Goal: Download file/media

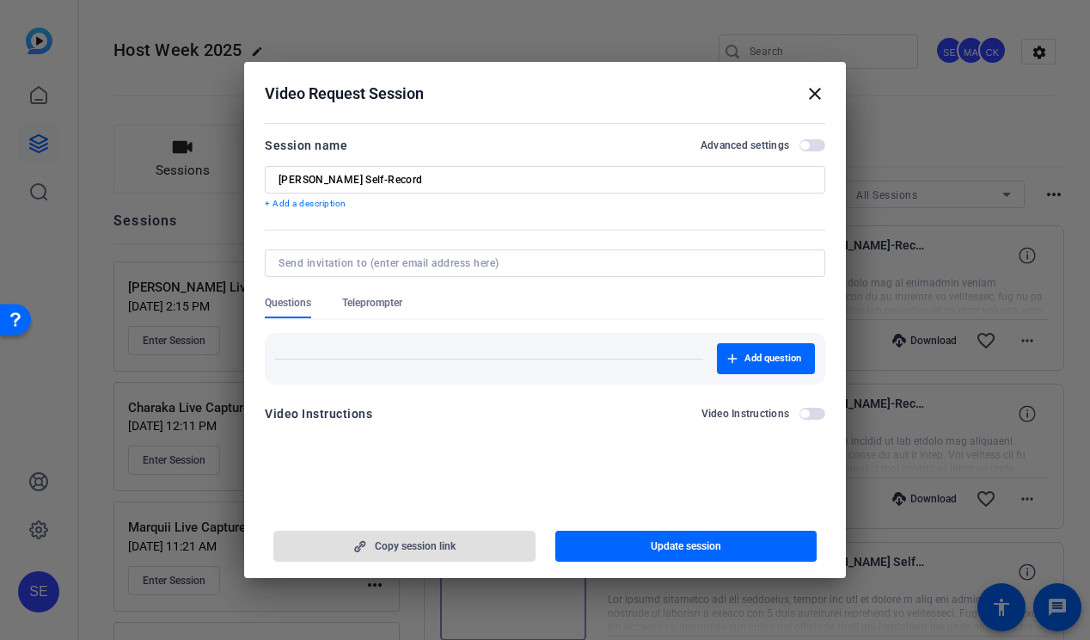
scroll to position [35, 0]
click at [817, 91] on mat-icon "close" at bounding box center [815, 93] width 21 height 21
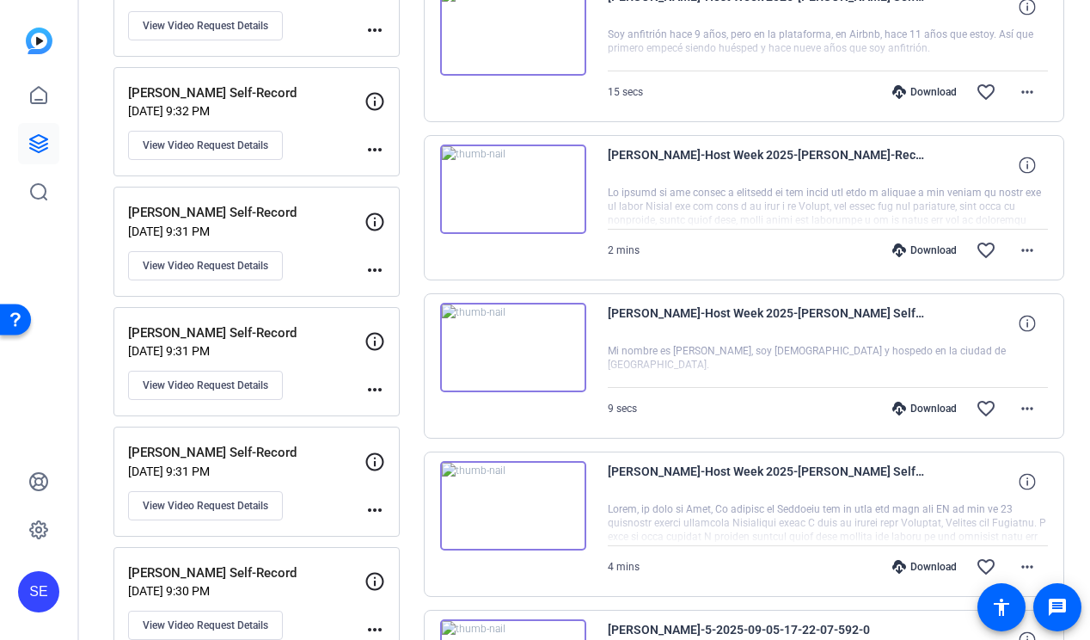
scroll to position [1509, 0]
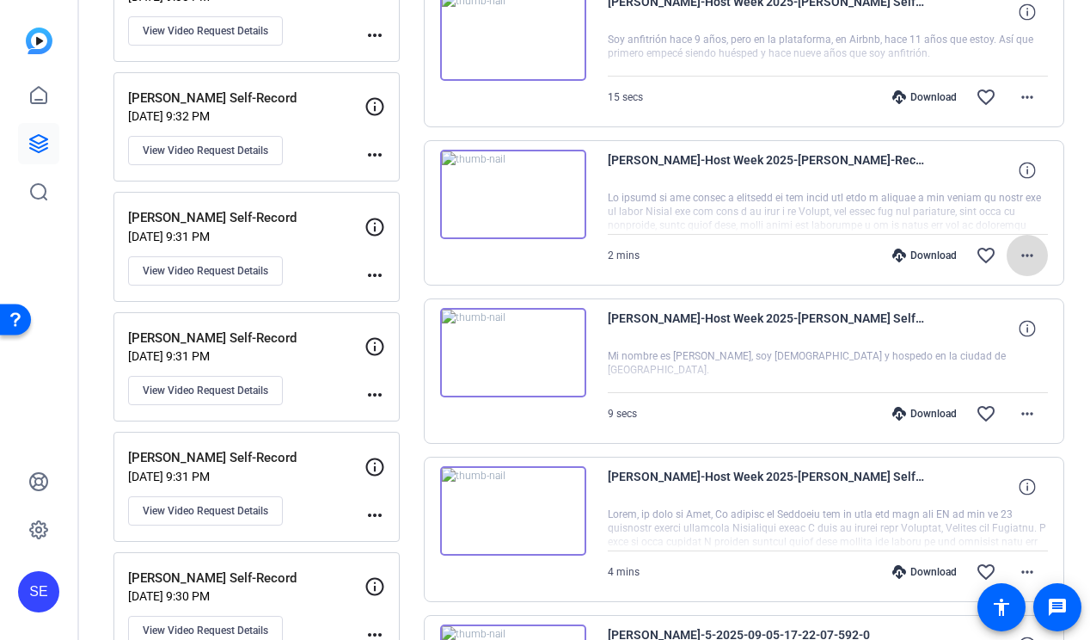
click at [1019, 256] on mat-icon "more_horiz" at bounding box center [1027, 255] width 21 height 21
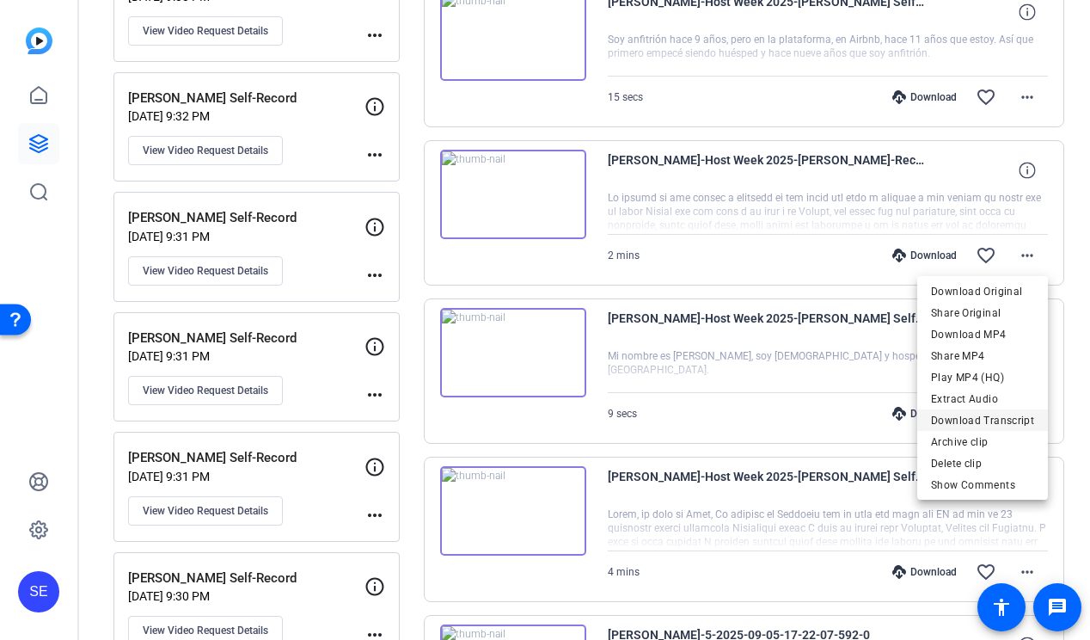
click at [1002, 417] on span "Download Transcript" at bounding box center [982, 420] width 103 height 21
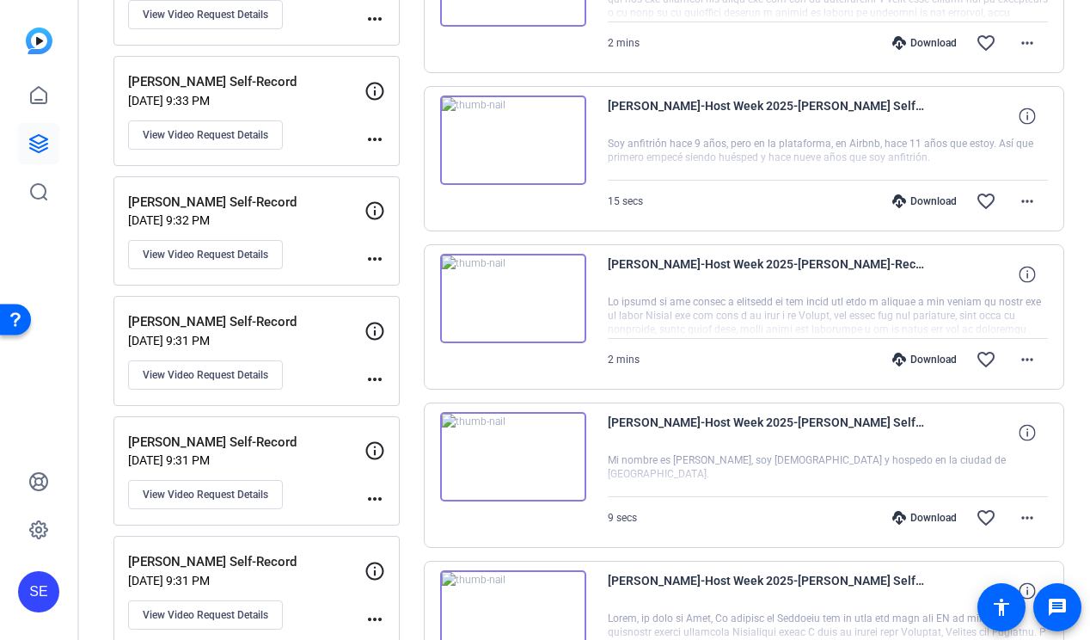
scroll to position [1404, 0]
click at [1038, 358] on span at bounding box center [1027, 360] width 41 height 41
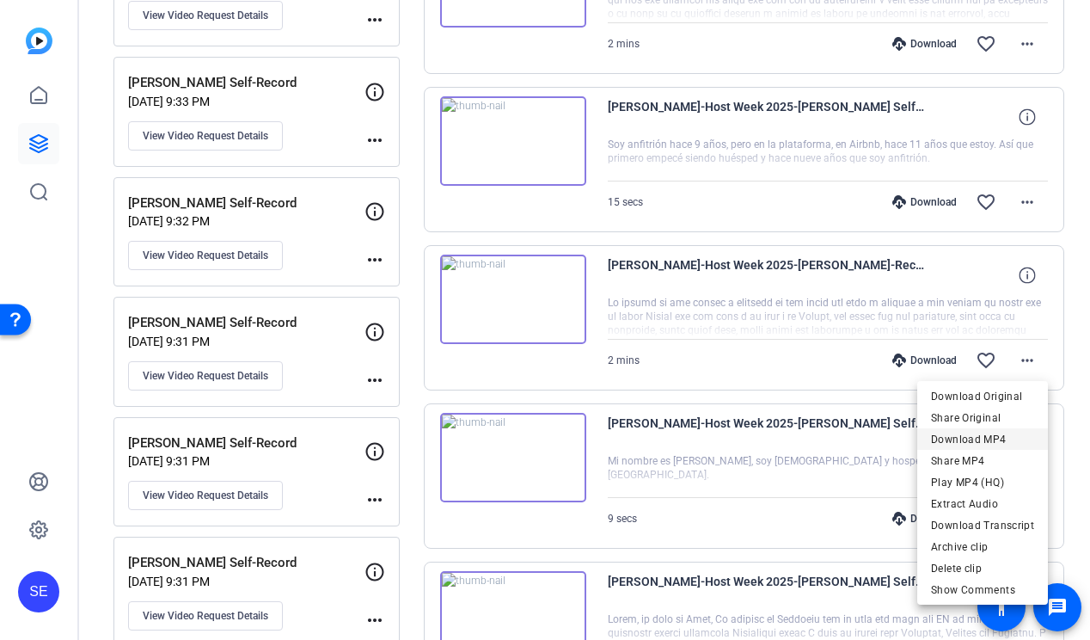
click at [1014, 437] on span "Download MP4" at bounding box center [982, 439] width 103 height 21
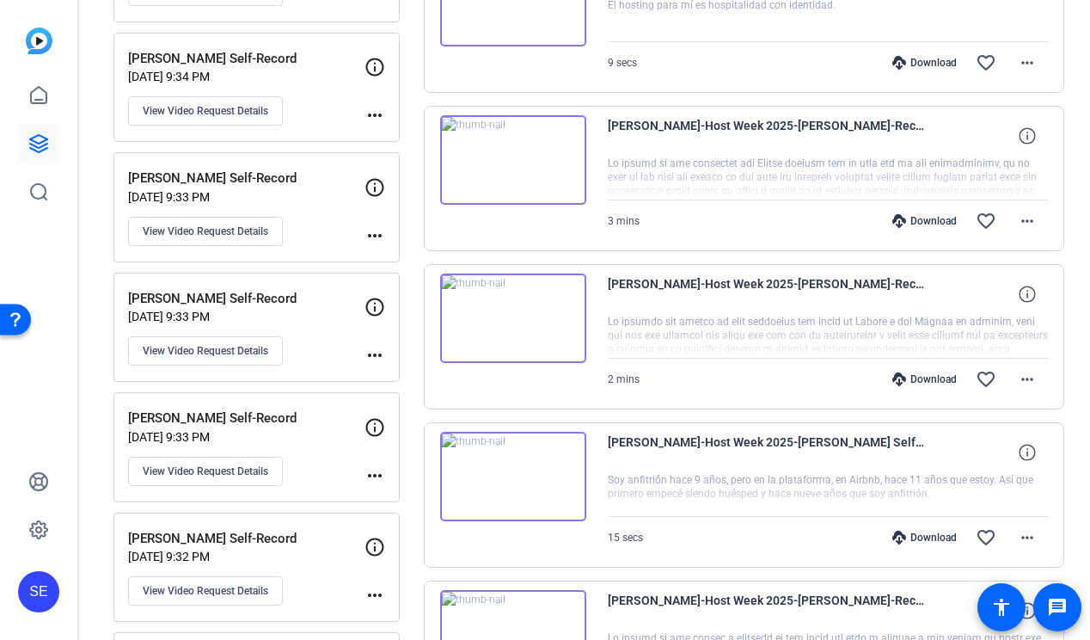
scroll to position [1067, 0]
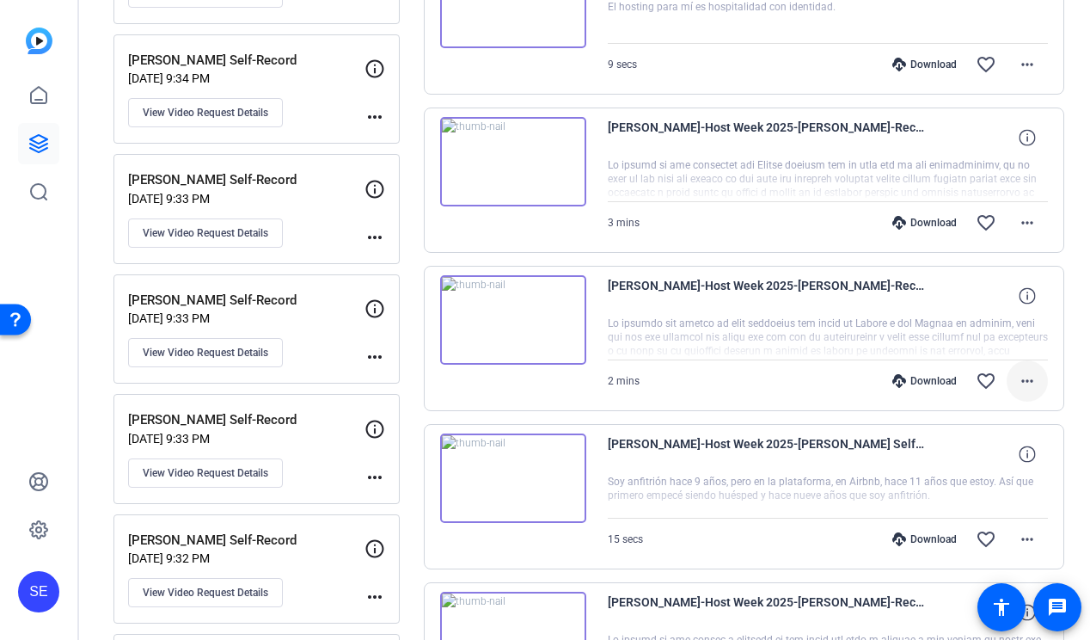
click at [1044, 377] on span at bounding box center [1027, 380] width 41 height 41
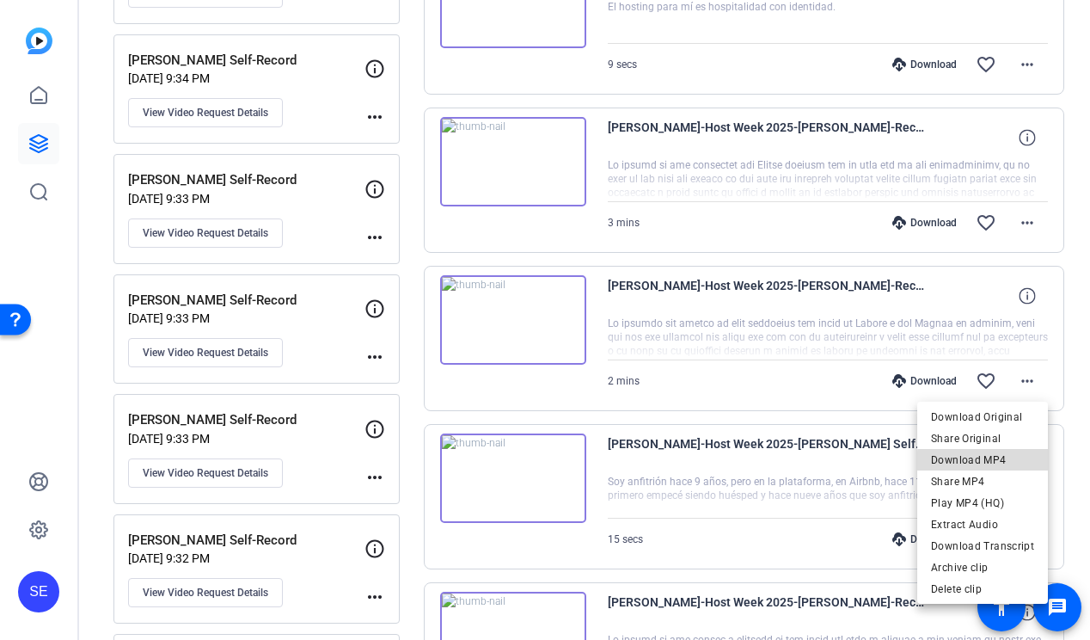
click at [995, 462] on span "Download MP4" at bounding box center [982, 460] width 103 height 21
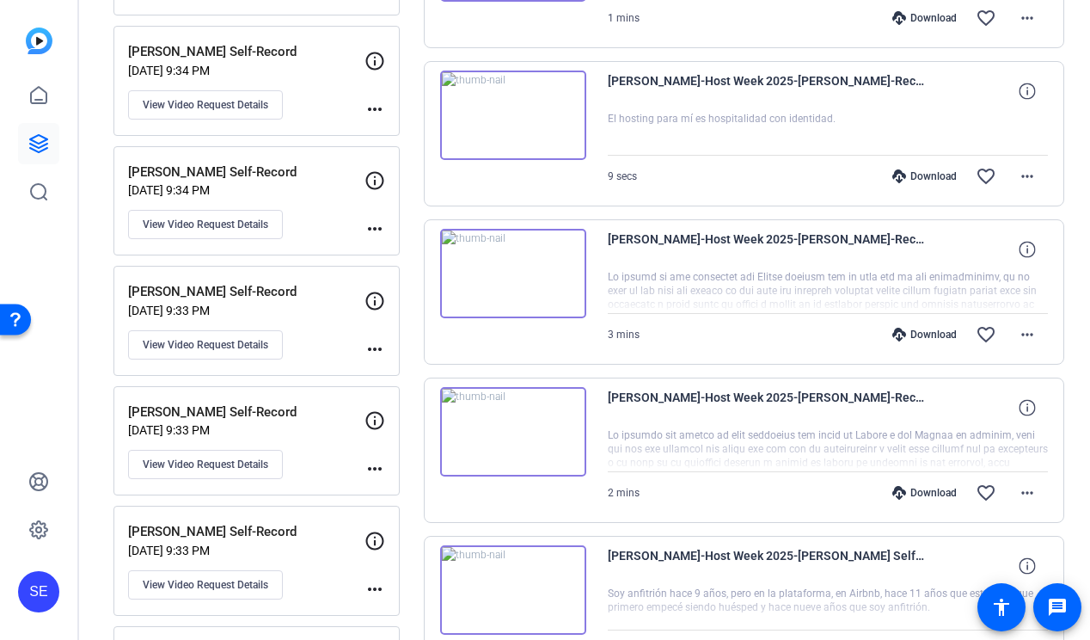
scroll to position [919, 0]
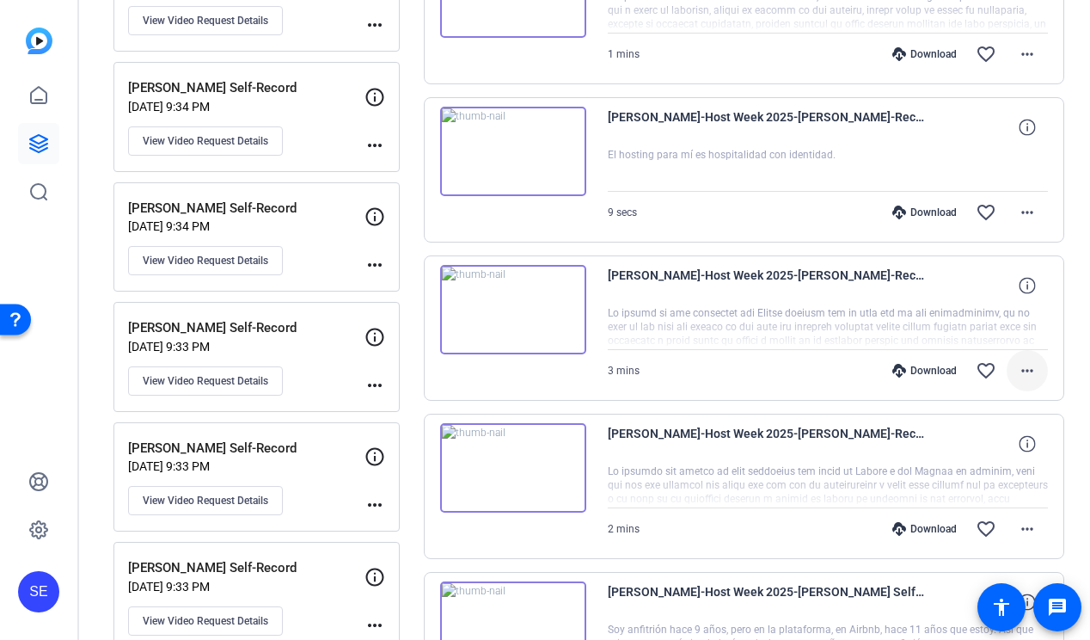
click at [1026, 372] on mat-icon "more_horiz" at bounding box center [1027, 370] width 21 height 21
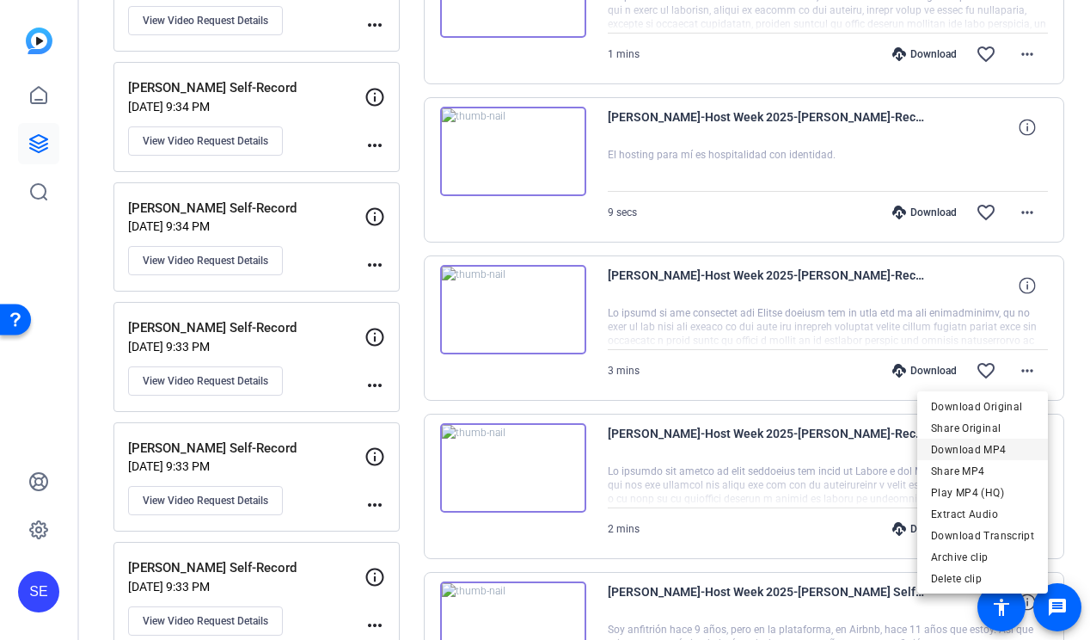
click at [993, 452] on span "Download MP4" at bounding box center [982, 449] width 103 height 21
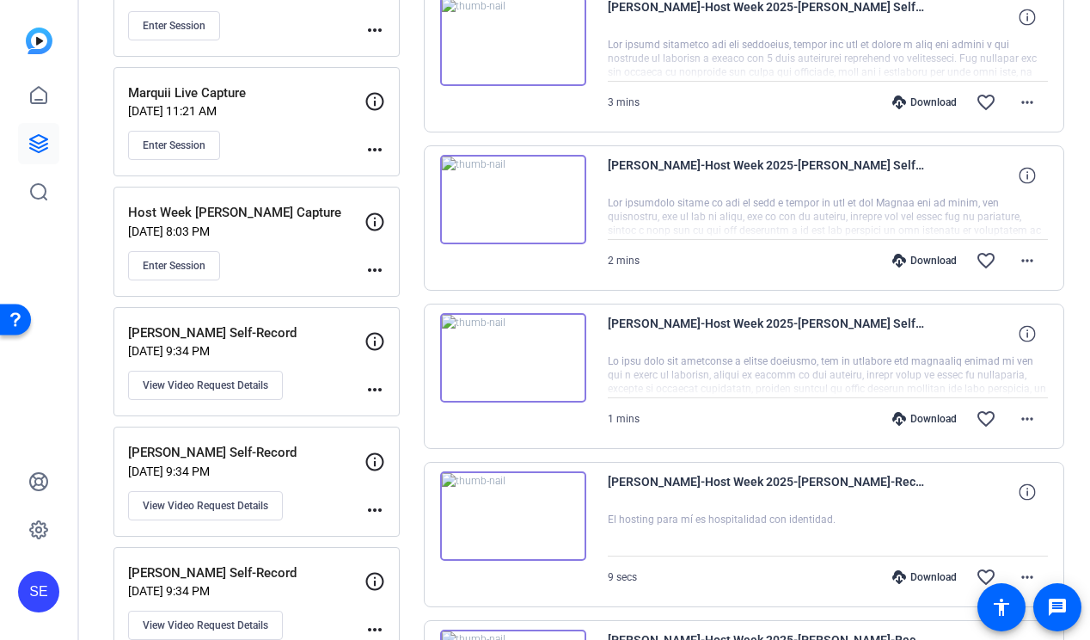
scroll to position [553, 0]
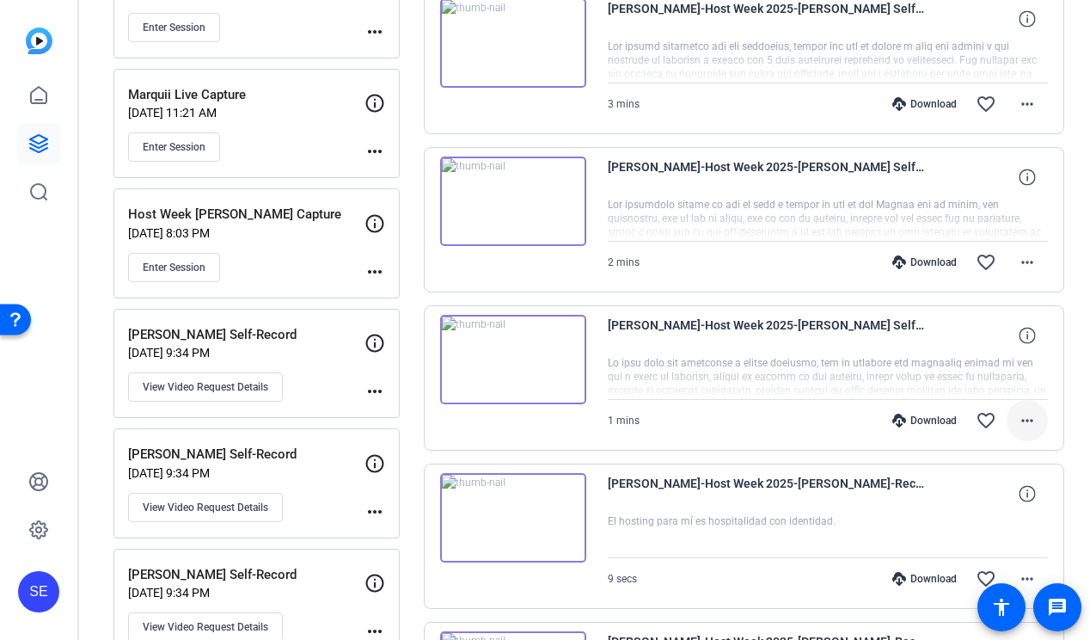
click at [1030, 419] on mat-icon "more_horiz" at bounding box center [1027, 420] width 21 height 21
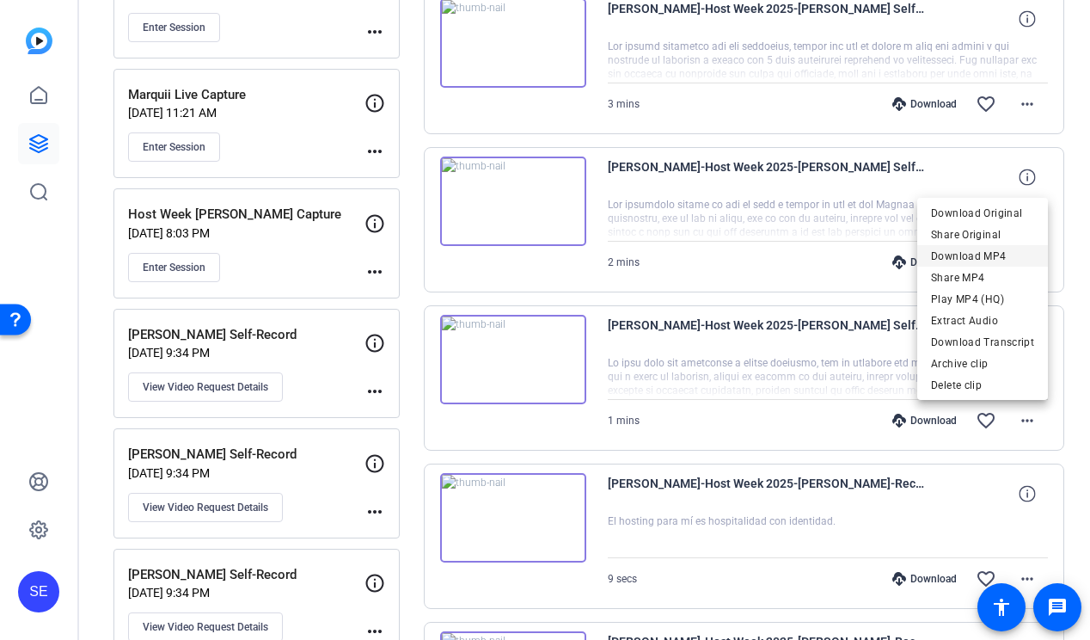
click at [995, 257] on span "Download MP4" at bounding box center [982, 256] width 103 height 21
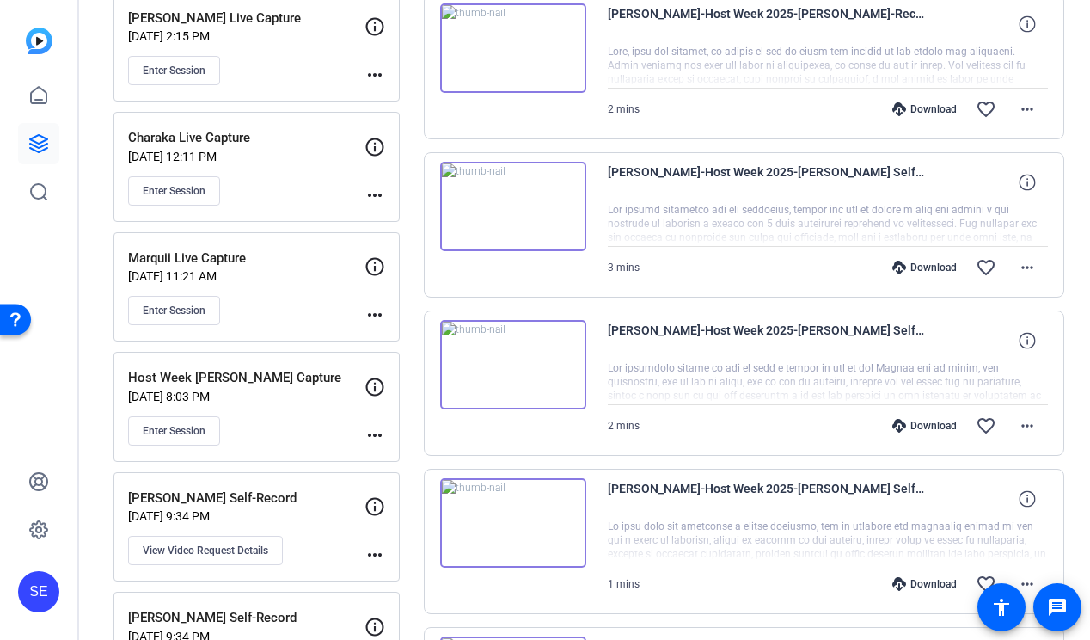
scroll to position [356, 0]
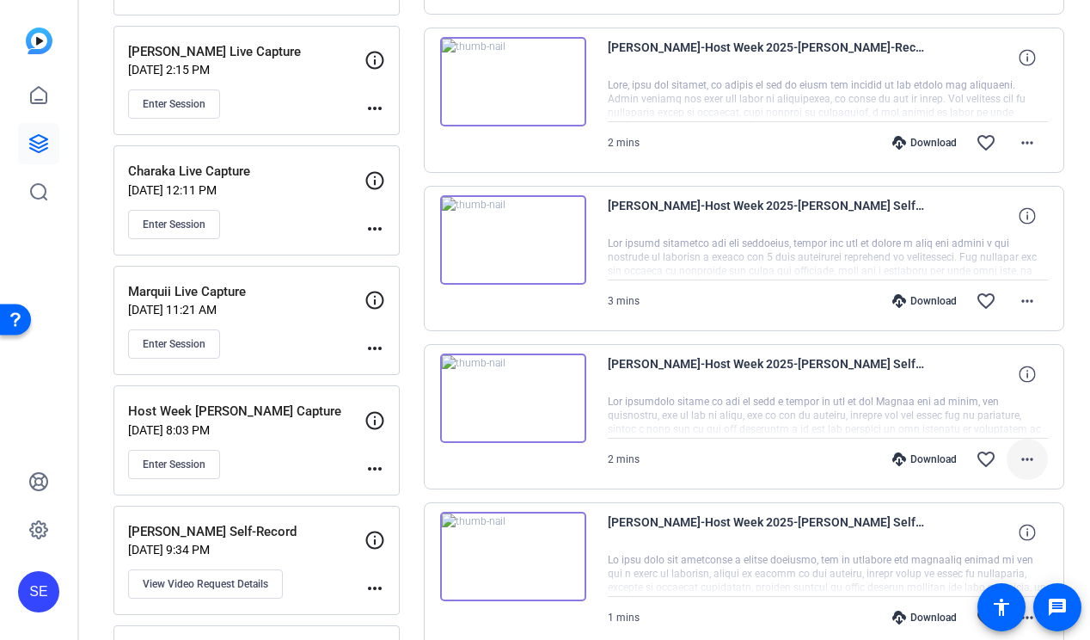
click at [1037, 453] on mat-icon "more_horiz" at bounding box center [1027, 459] width 21 height 21
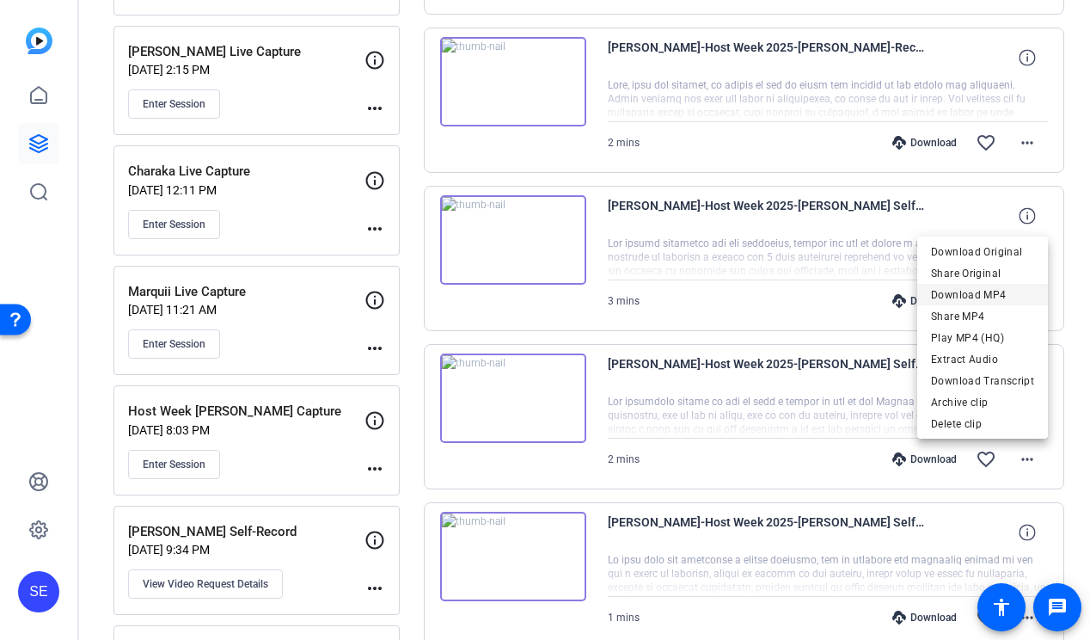
drag, startPoint x: 994, startPoint y: 282, endPoint x: 997, endPoint y: 303, distance: 21.8
click at [997, 303] on div "Download Original Share Original Download MP4 Share MP4 Play MP4 (HQ) Extract A…" at bounding box center [982, 316] width 131 height 150
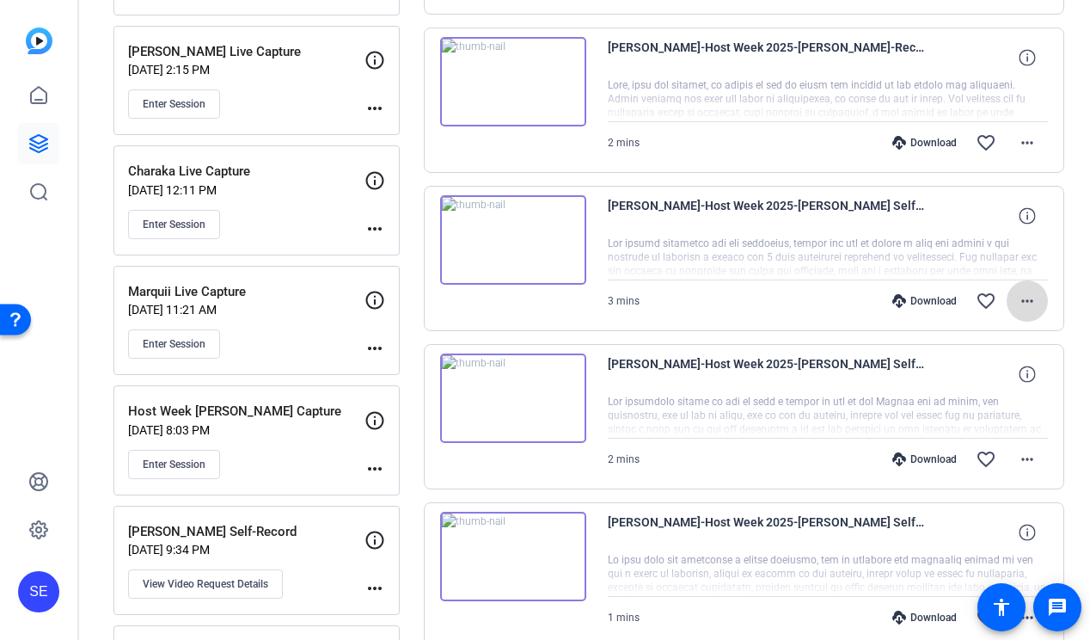
click at [1028, 309] on mat-icon "more_horiz" at bounding box center [1027, 301] width 21 height 21
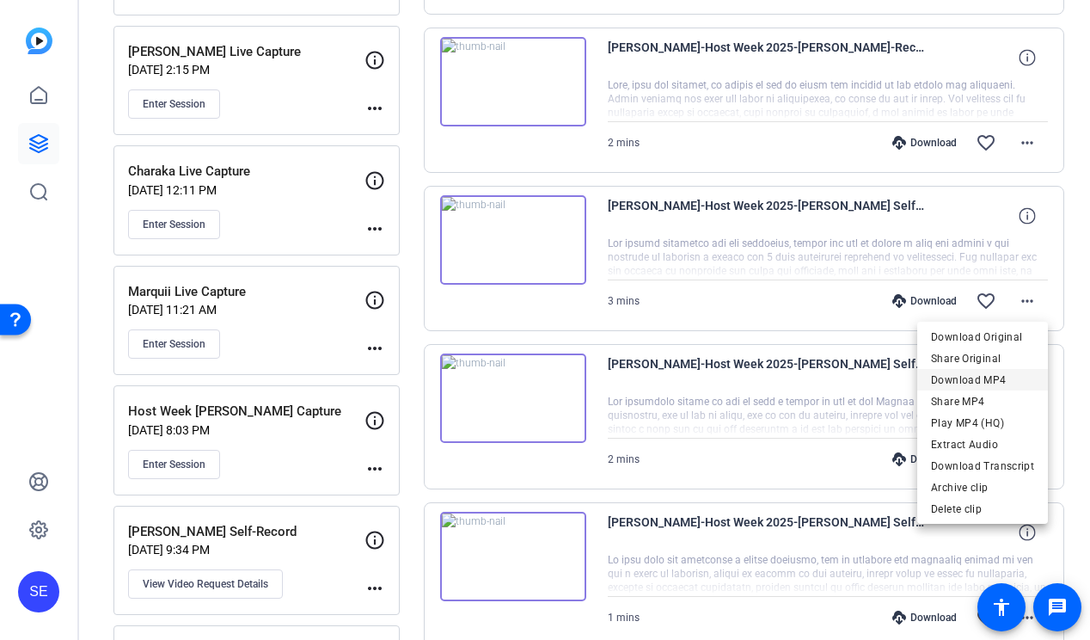
click at [995, 385] on span "Download MP4" at bounding box center [982, 380] width 103 height 21
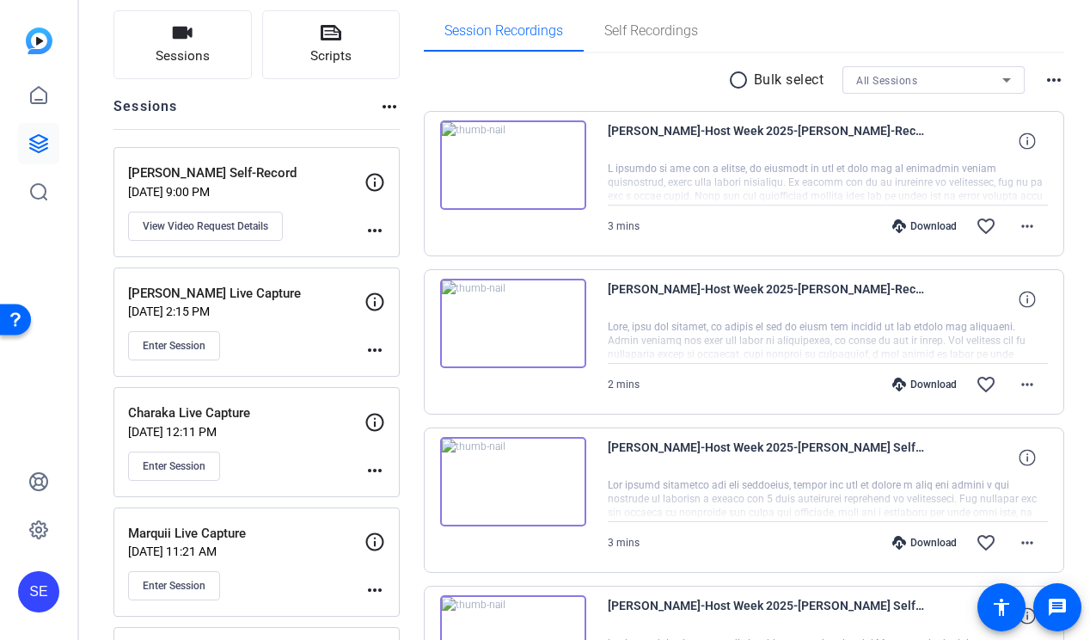
scroll to position [89, 0]
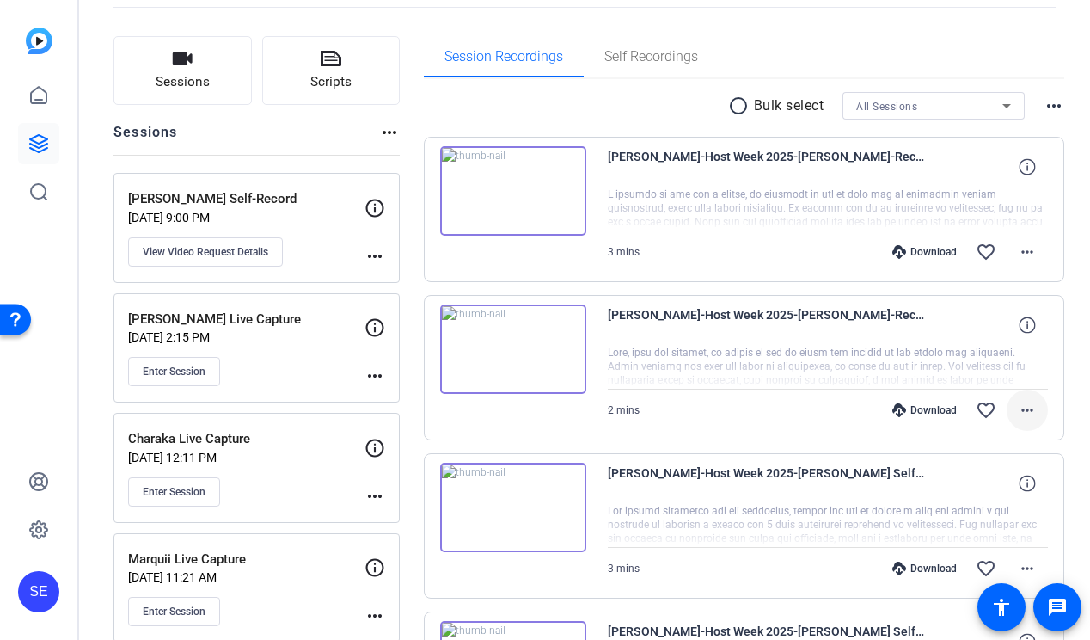
click at [1043, 407] on span at bounding box center [1027, 409] width 41 height 41
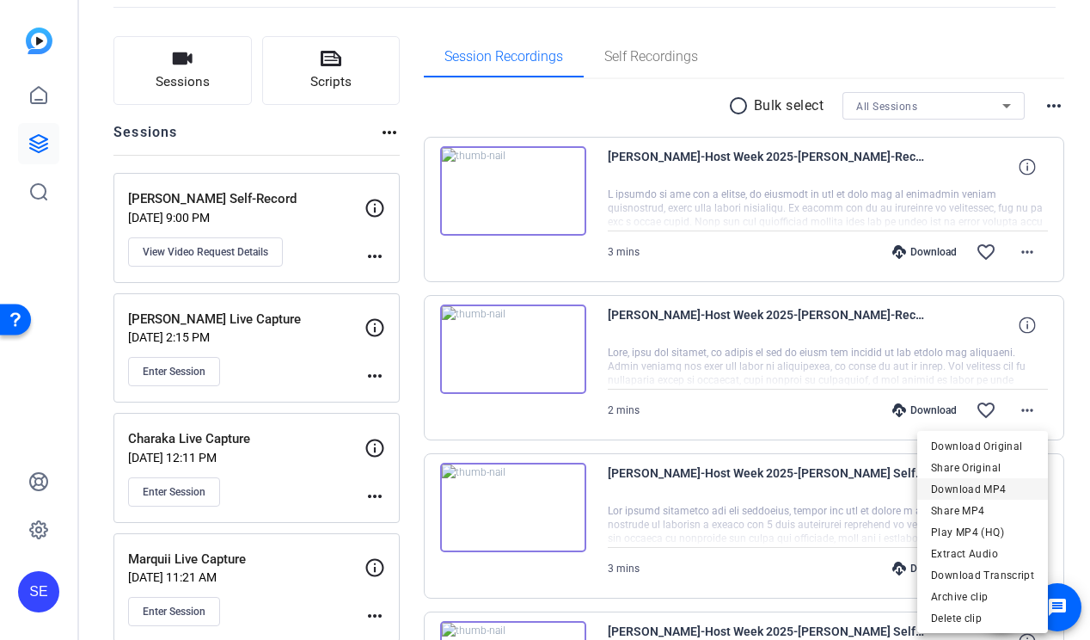
click at [998, 486] on span "Download MP4" at bounding box center [982, 489] width 103 height 21
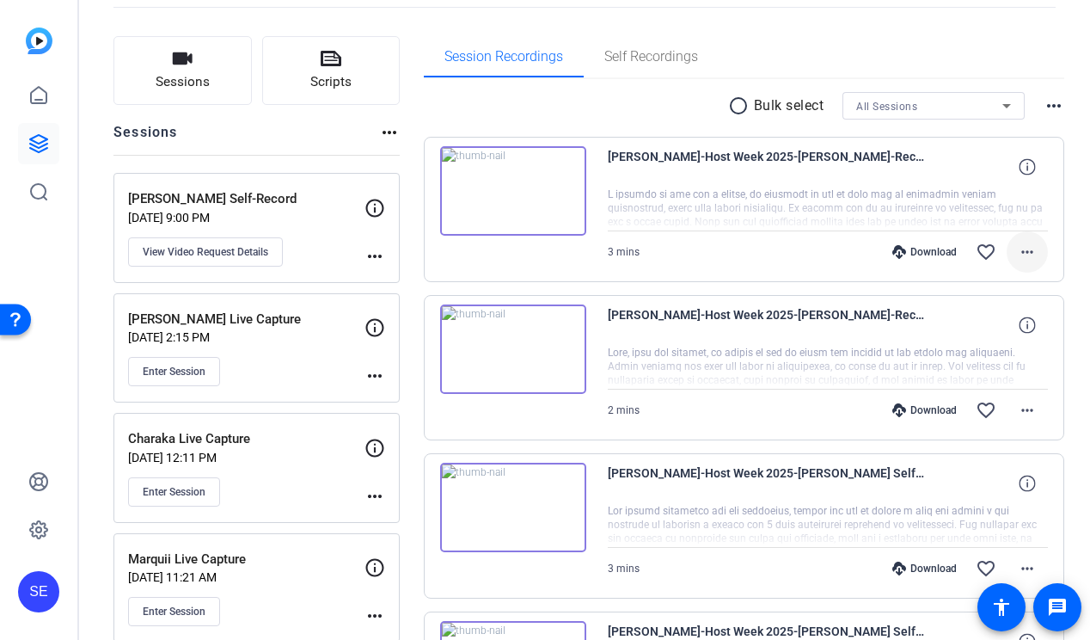
click at [1035, 246] on mat-icon "more_horiz" at bounding box center [1027, 252] width 21 height 21
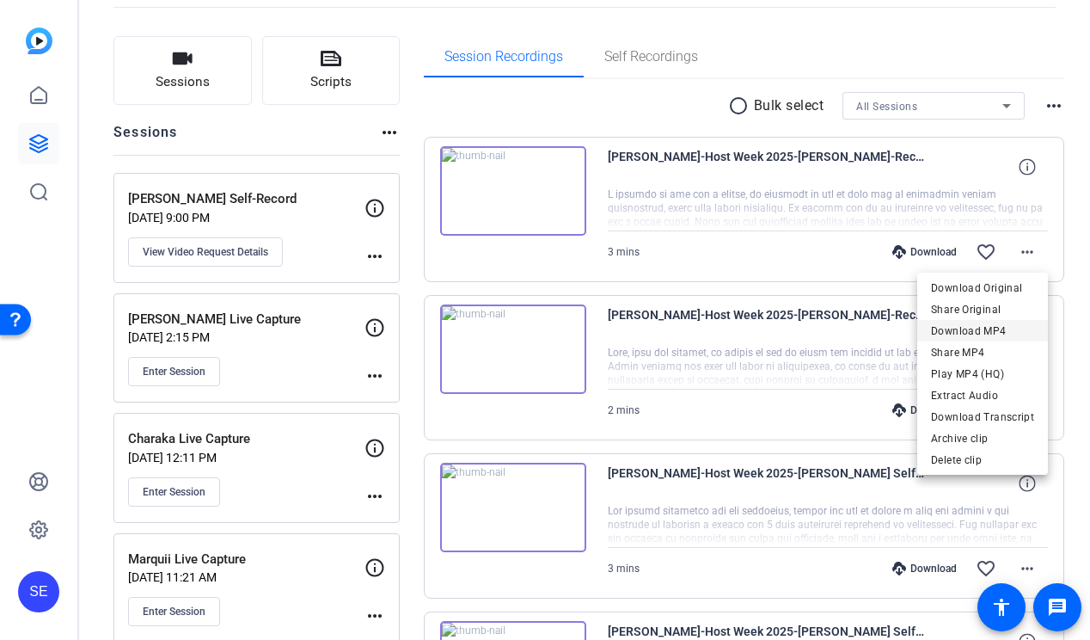
click at [1007, 336] on span "Download MP4" at bounding box center [982, 331] width 103 height 21
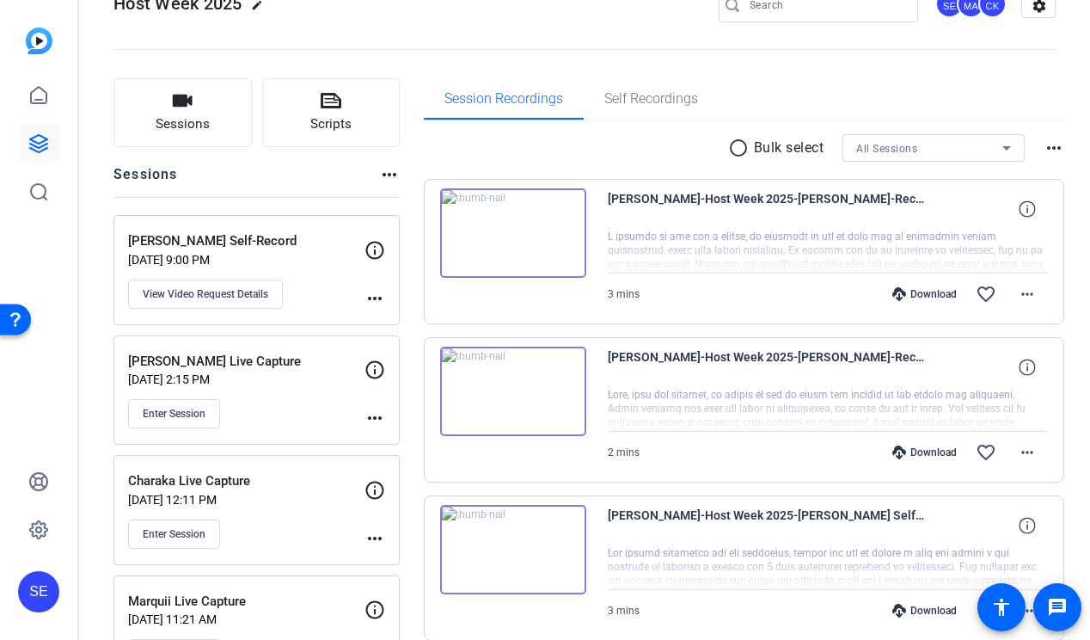
scroll to position [17, 0]
